Goal: Download file/media

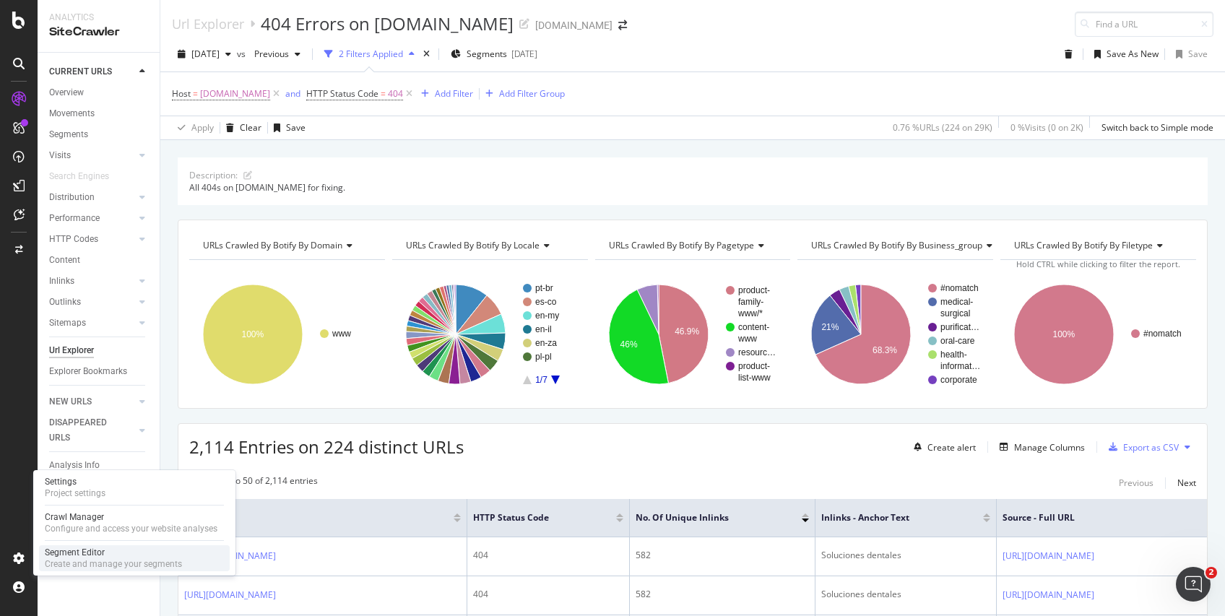
click at [54, 555] on div "Segment Editor" at bounding box center [113, 553] width 137 height 12
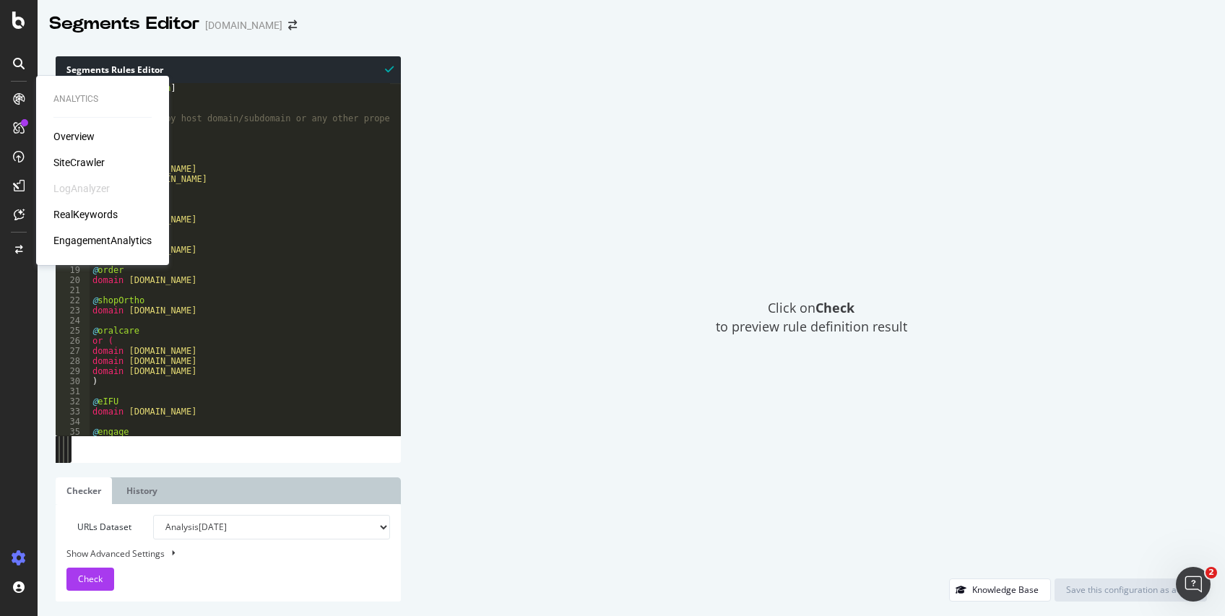
click at [77, 162] on div "SiteCrawler" at bounding box center [78, 162] width 51 height 14
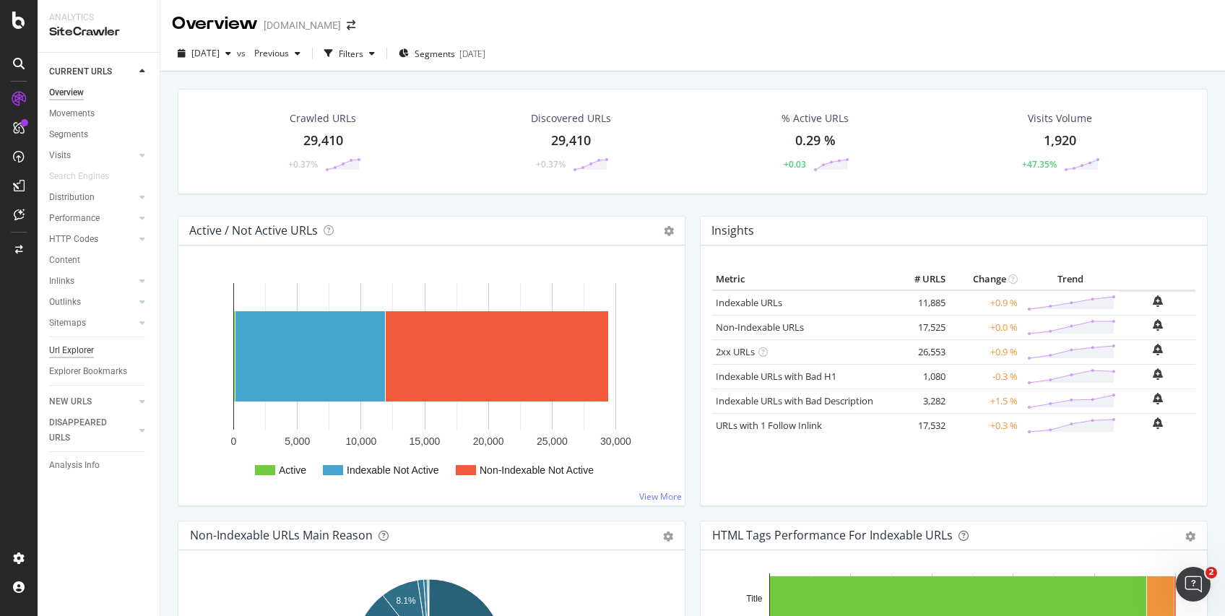
click at [77, 350] on div "Url Explorer" at bounding box center [71, 350] width 45 height 15
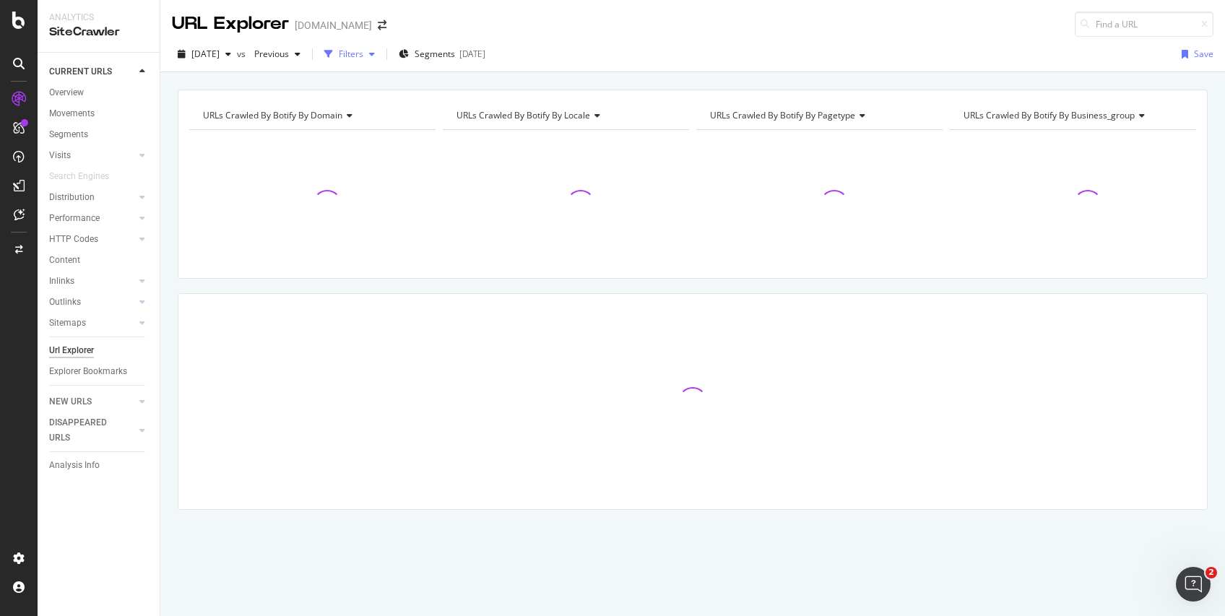
click at [363, 59] on div "Filters" at bounding box center [351, 54] width 25 height 12
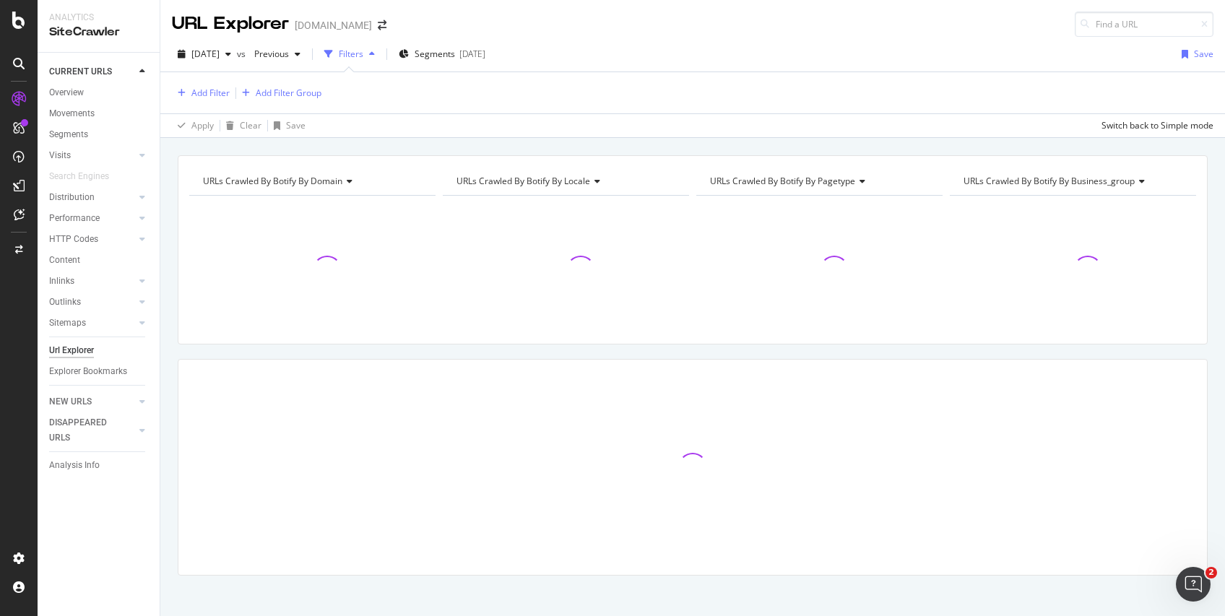
click at [363, 59] on div "Filters" at bounding box center [351, 54] width 25 height 12
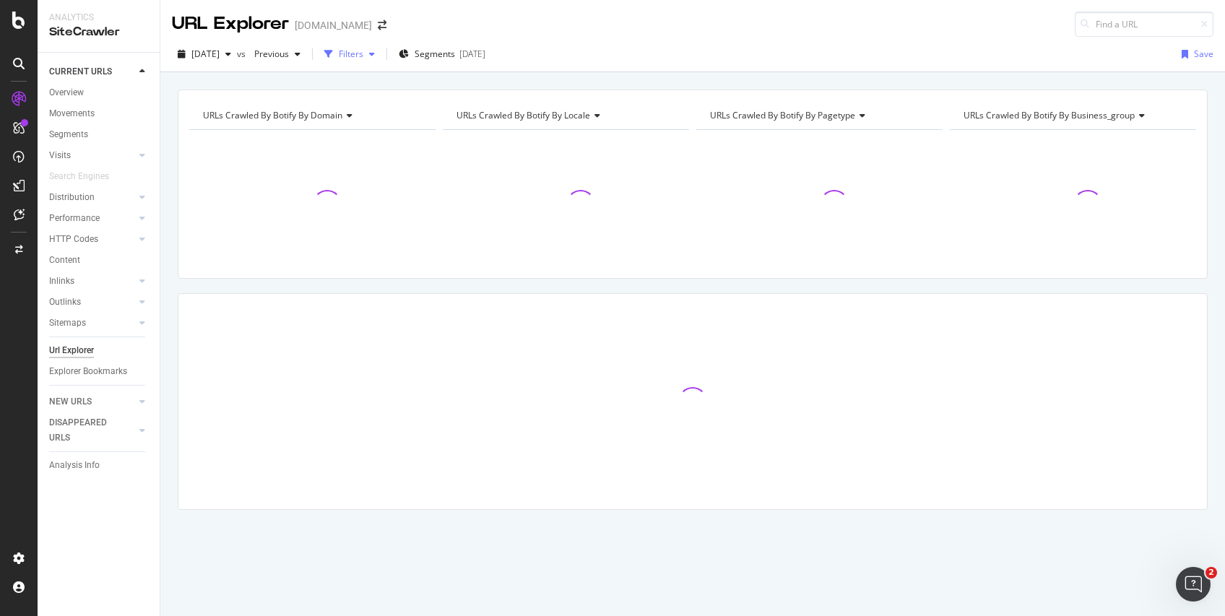
click at [363, 59] on div "Filters" at bounding box center [351, 54] width 25 height 12
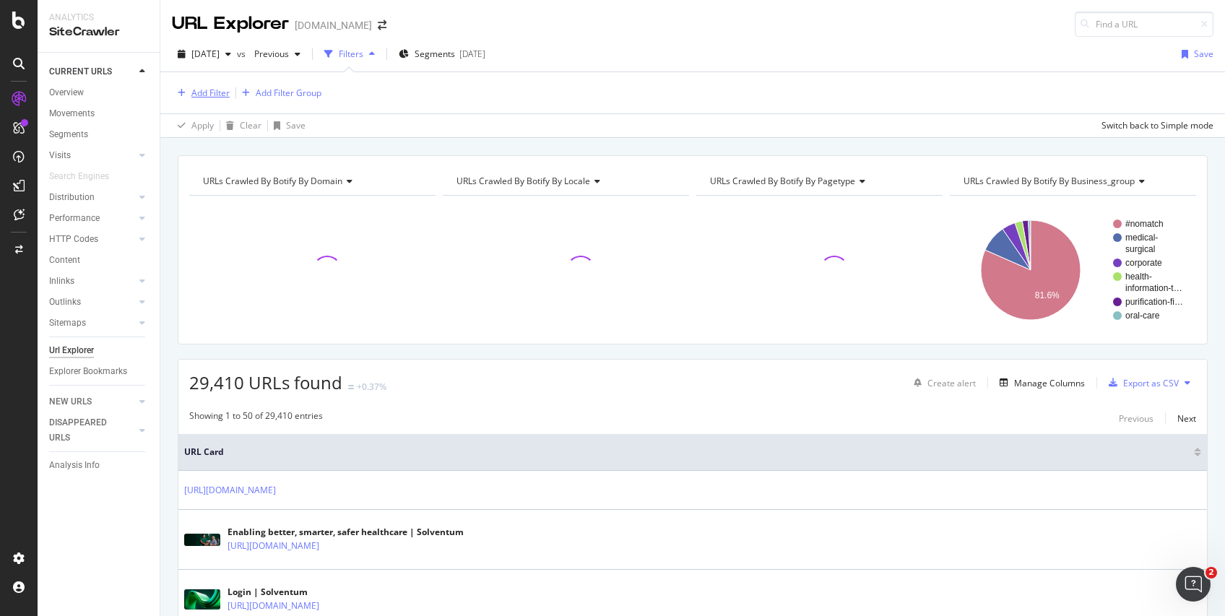
click at [220, 92] on div "Add Filter" at bounding box center [210, 93] width 38 height 12
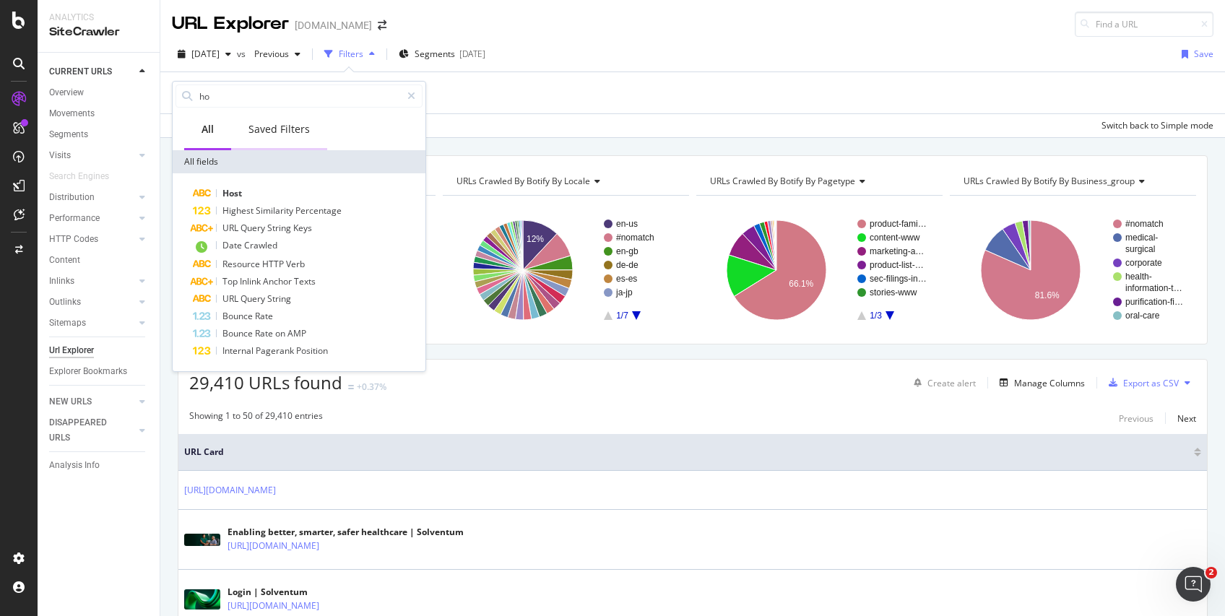
type input "h"
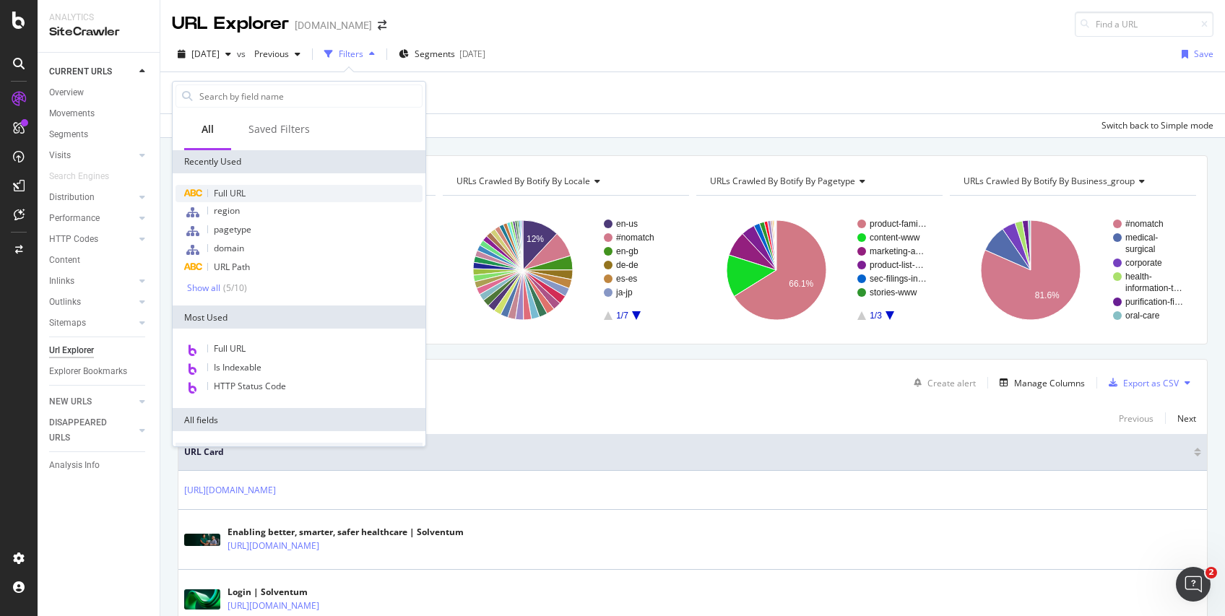
click at [243, 189] on span "Full URL" at bounding box center [230, 193] width 32 height 12
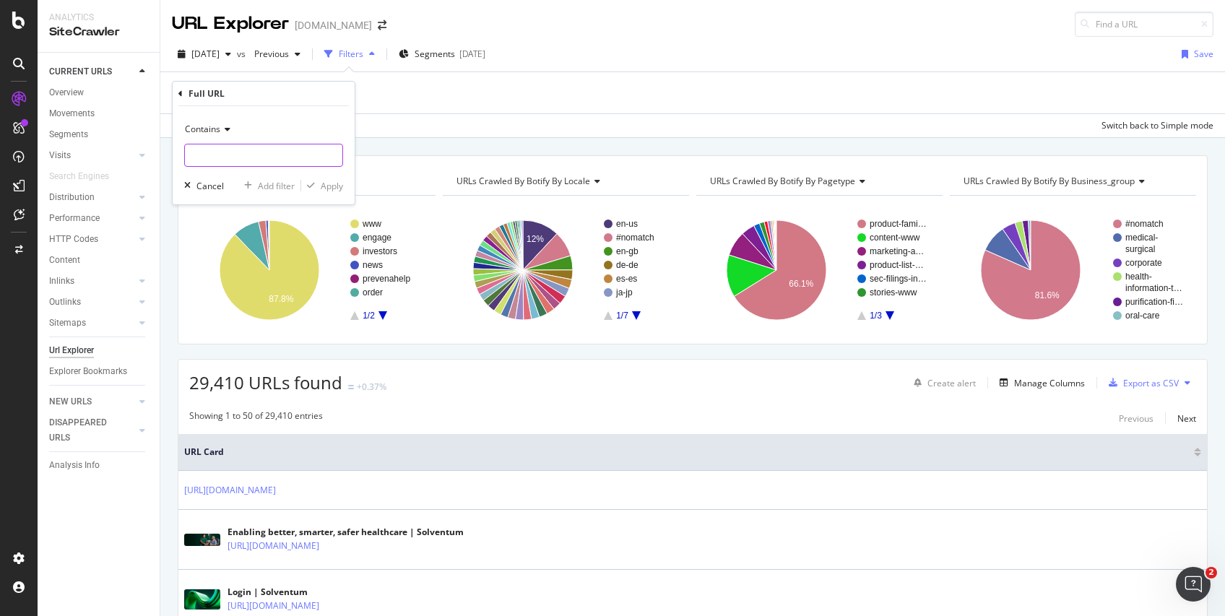
click at [238, 162] on input "text" at bounding box center [263, 155] width 157 height 23
type input "[DOMAIN_NAME]"
click at [321, 191] on div "Apply" at bounding box center [332, 186] width 22 height 12
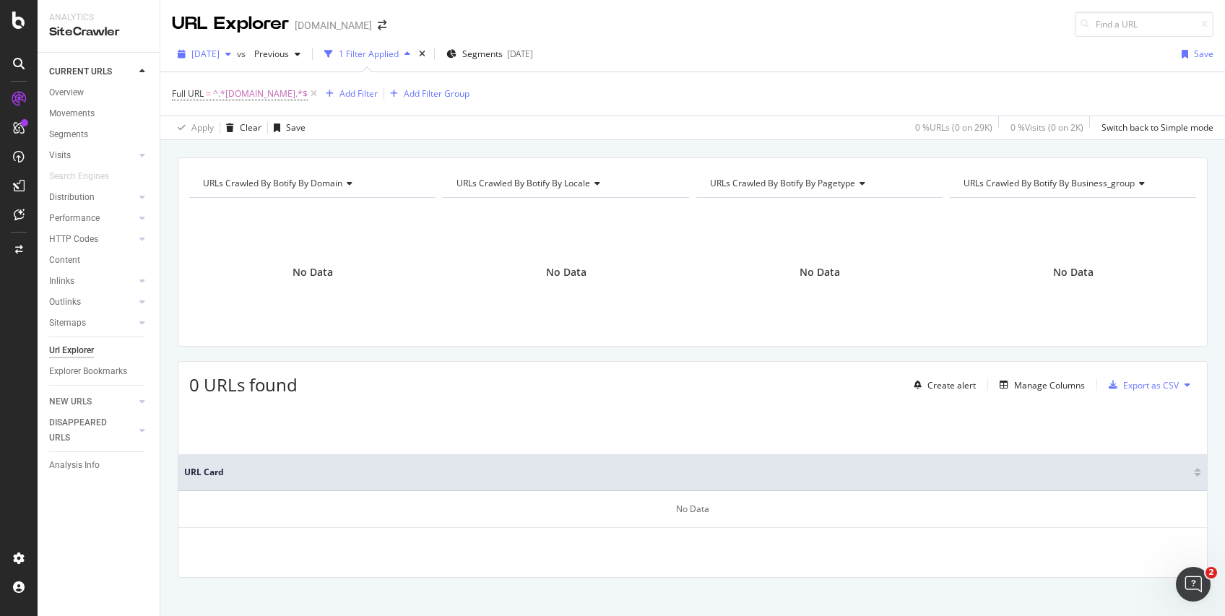
click at [222, 47] on div "[DATE]" at bounding box center [204, 54] width 65 height 22
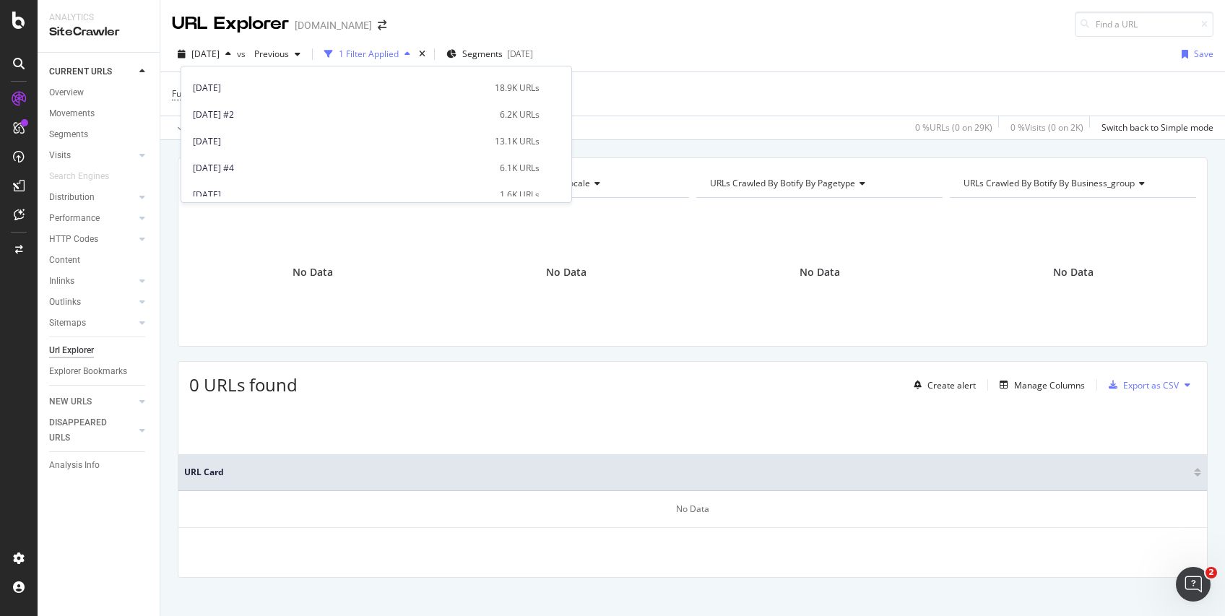
scroll to position [569, 0]
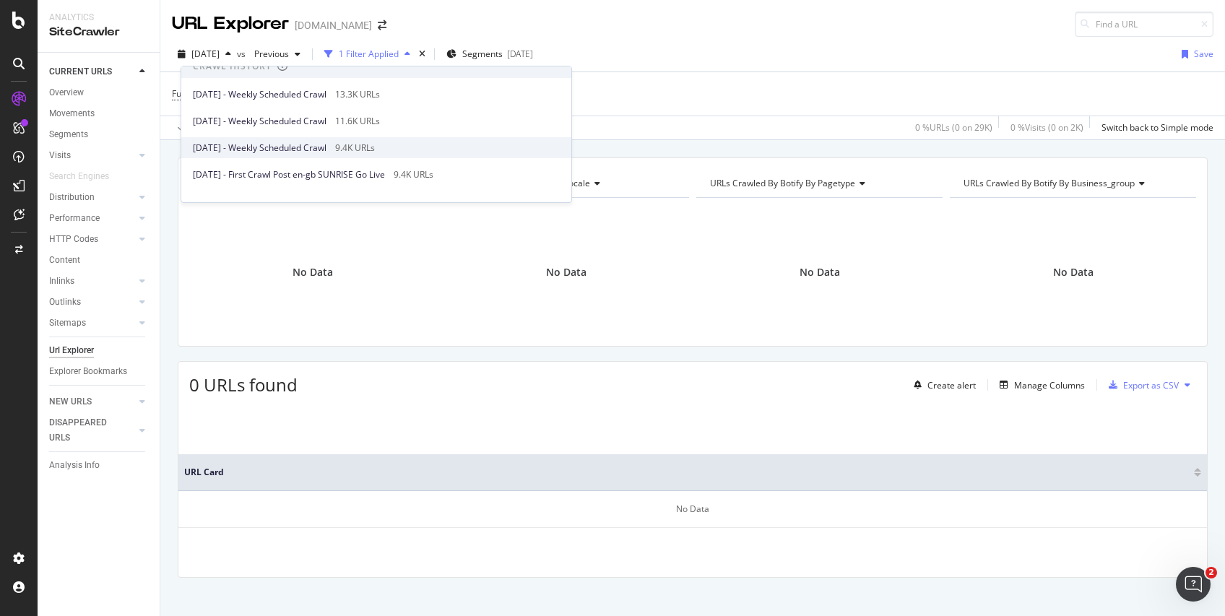
click at [449, 145] on div "[DATE] - Weekly Scheduled Crawl 9.4K URLs" at bounding box center [366, 148] width 347 height 13
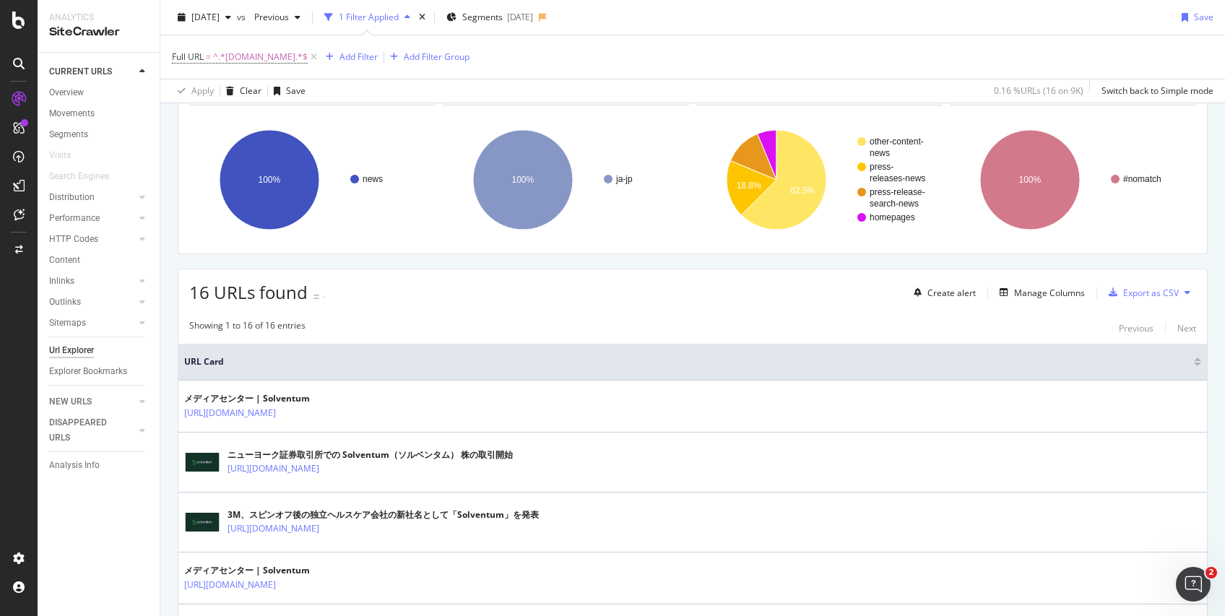
scroll to position [79, 0]
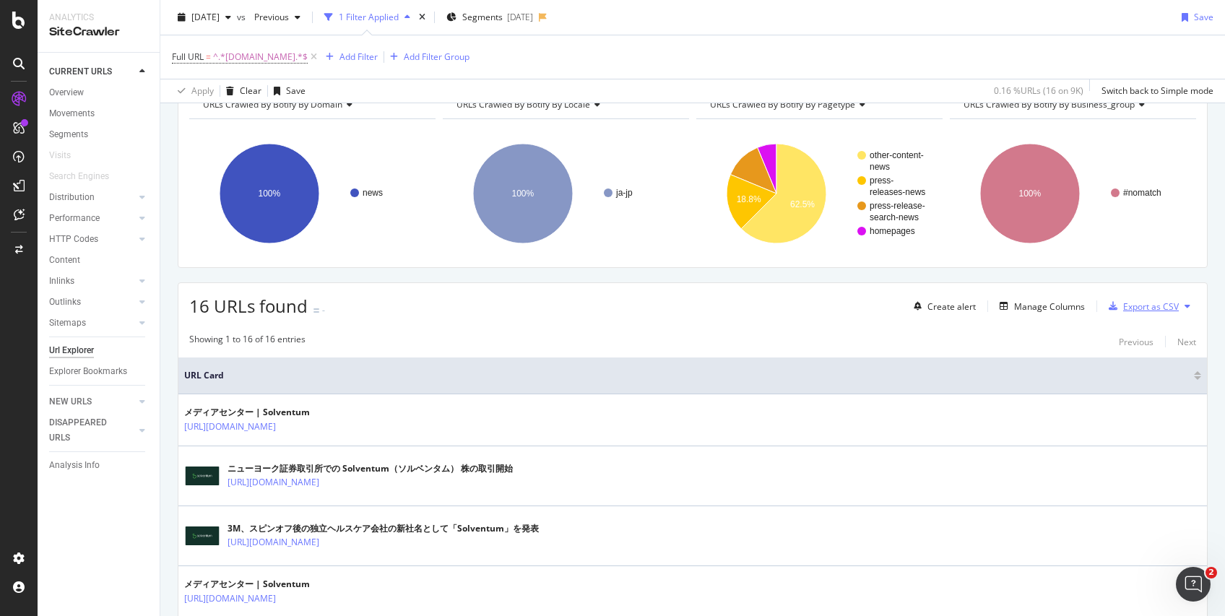
click at [1155, 301] on div "Export as CSV" at bounding box center [1151, 307] width 56 height 12
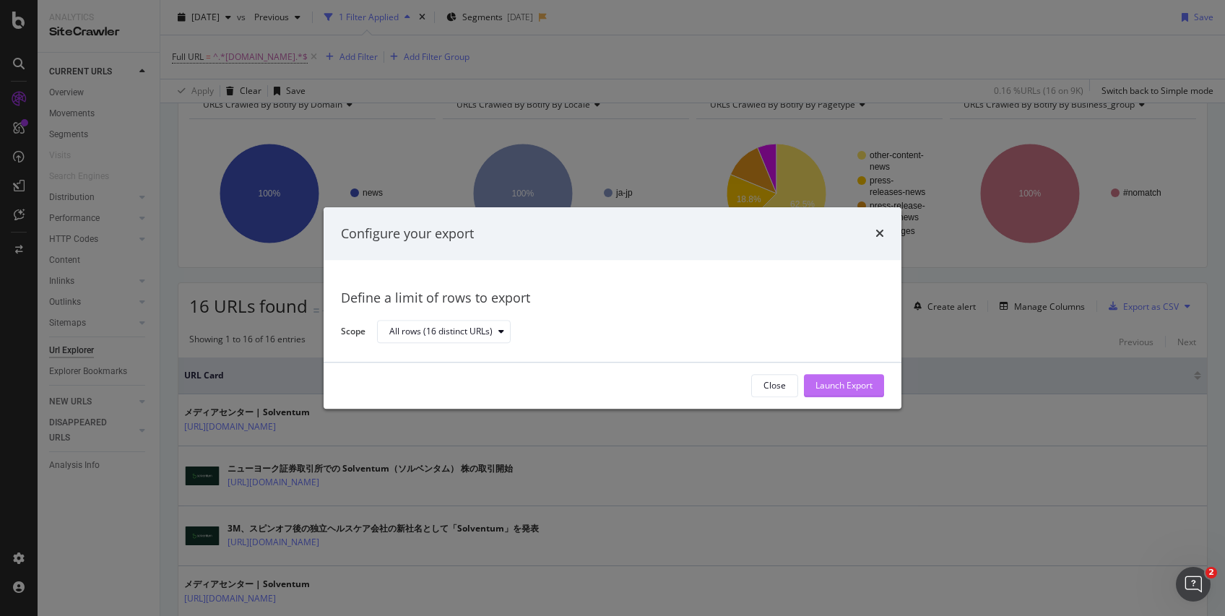
click at [867, 379] on div "Launch Export" at bounding box center [844, 386] width 57 height 22
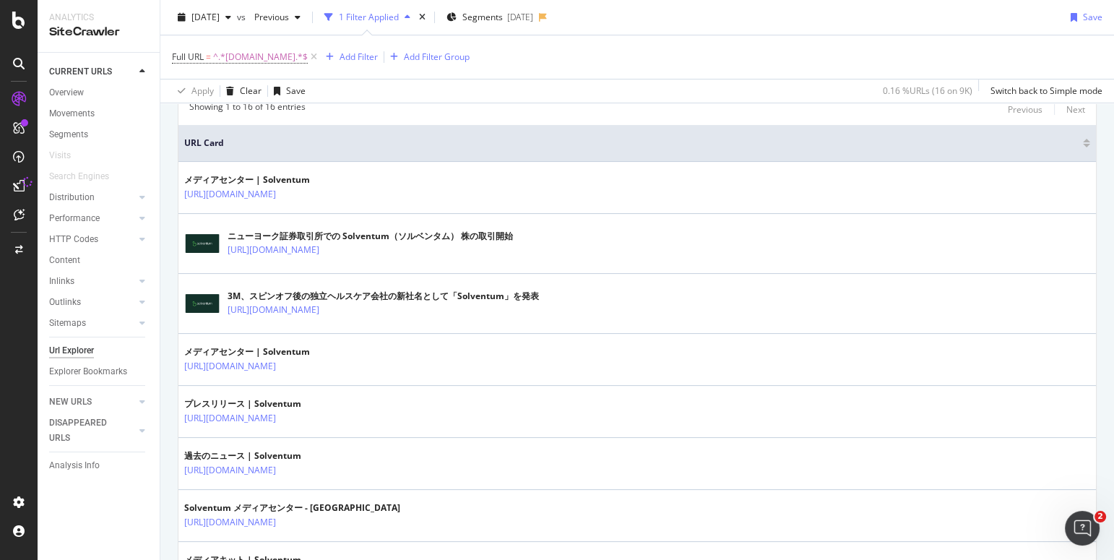
scroll to position [311, 0]
